Goal: Task Accomplishment & Management: Use online tool/utility

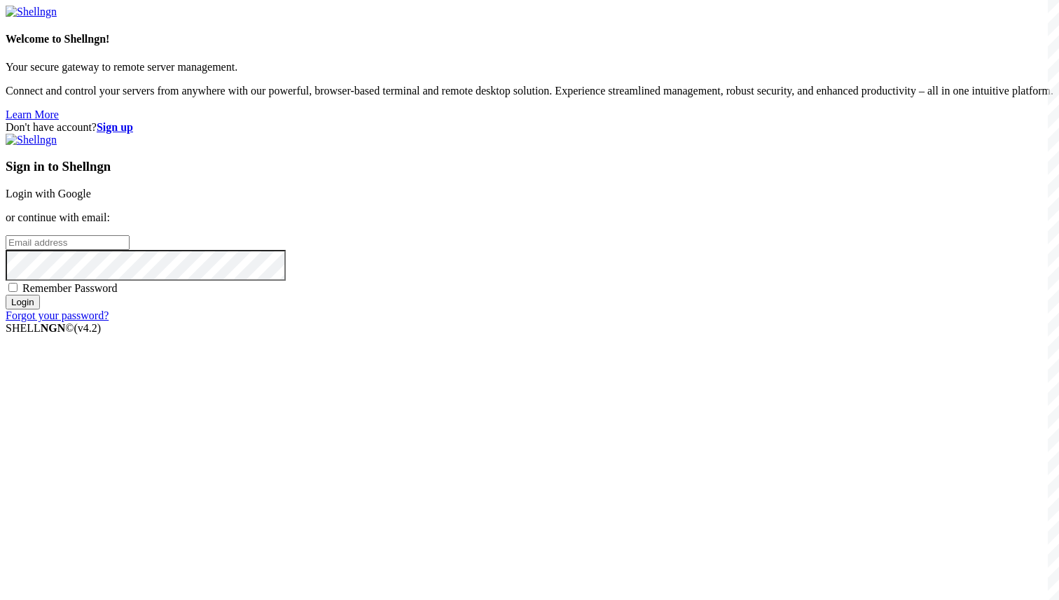
click at [130, 250] on input "email" at bounding box center [68, 242] width 124 height 15
paste input "[EMAIL_ADDRESS][DOMAIN_NAME]"
type input "[EMAIL_ADDRESS][DOMAIN_NAME]"
click at [118, 294] on span "Remember Password" at bounding box center [69, 288] width 95 height 12
click at [18, 292] on input "Remember Password" at bounding box center [12, 287] width 9 height 9
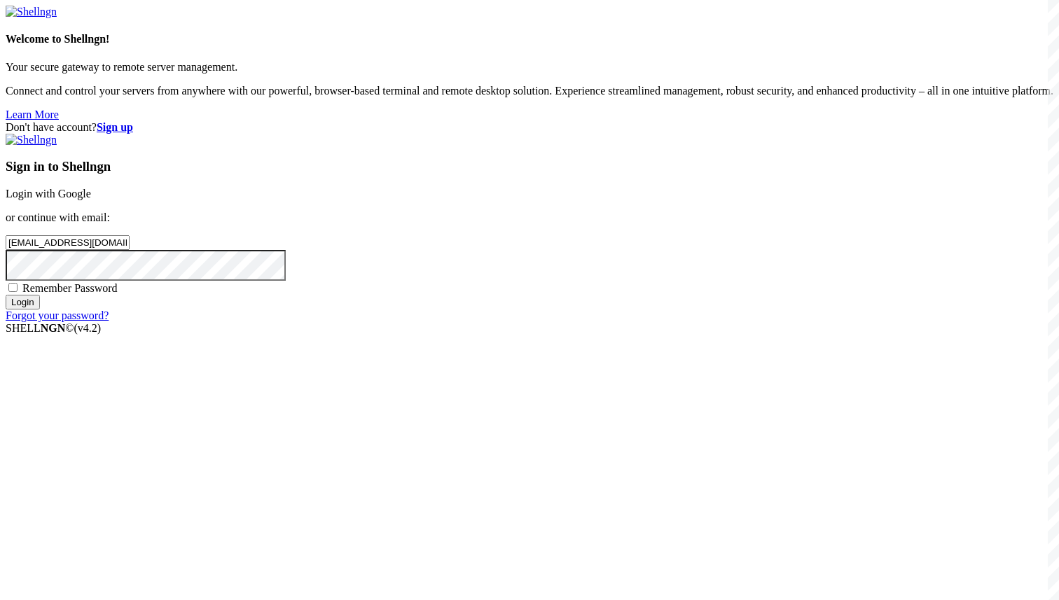
checkbox input "true"
click at [40, 309] on input "Login" at bounding box center [23, 302] width 34 height 15
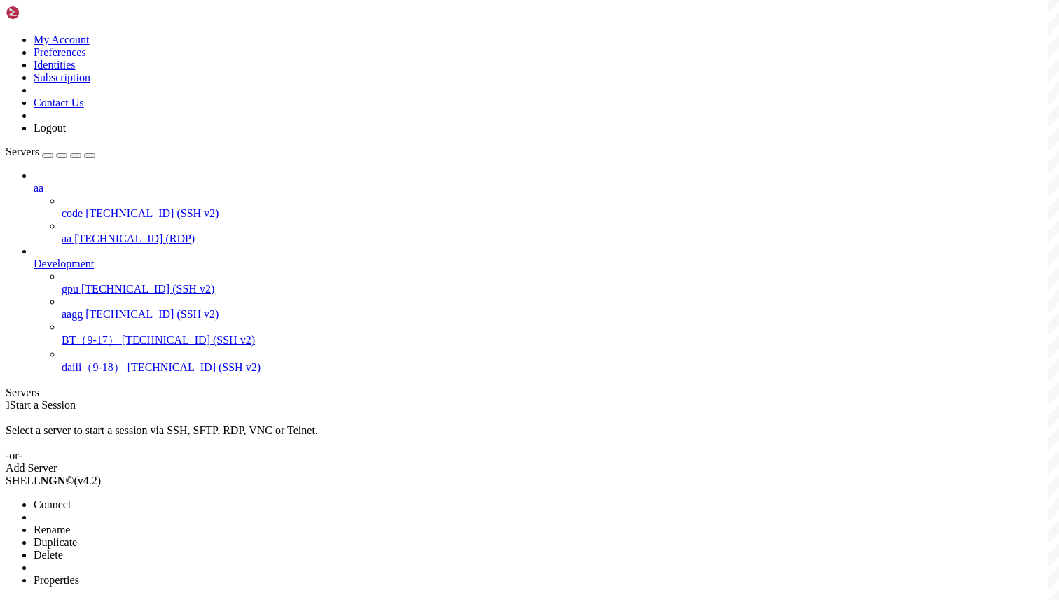
click at [71, 499] on span "Connect" at bounding box center [52, 505] width 37 height 12
